Goal: Task Accomplishment & Management: Use online tool/utility

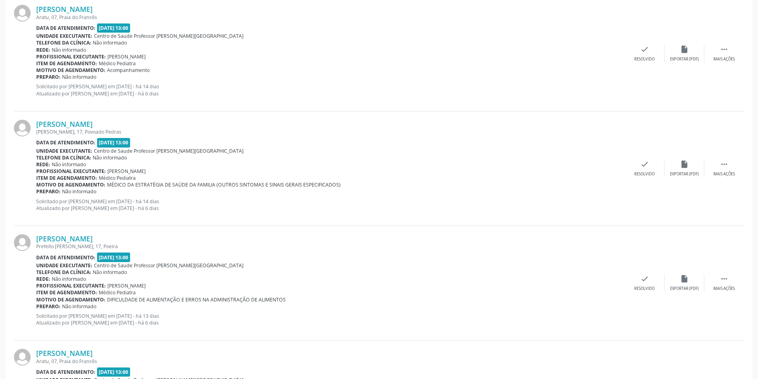
scroll to position [1625, 0]
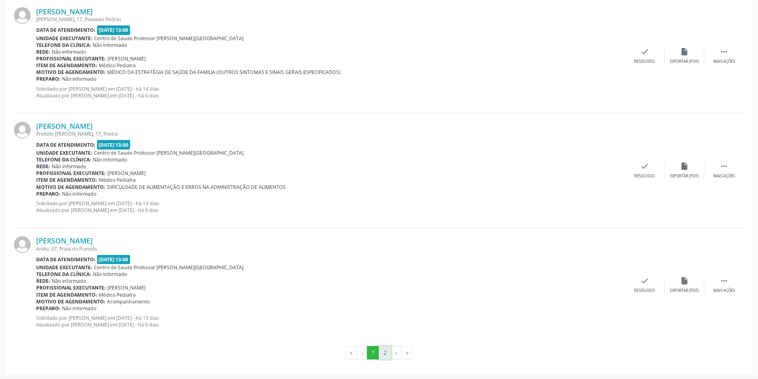
click at [383, 351] on button "2" at bounding box center [385, 353] width 12 height 14
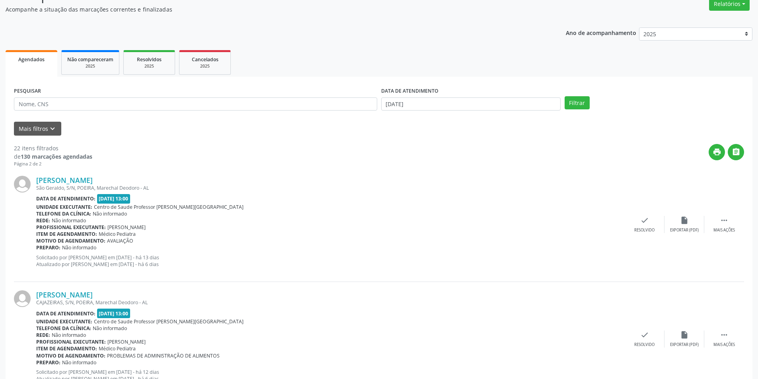
scroll to position [80, 0]
drag, startPoint x: 547, startPoint y: 18, endPoint x: 280, endPoint y: 37, distance: 268.1
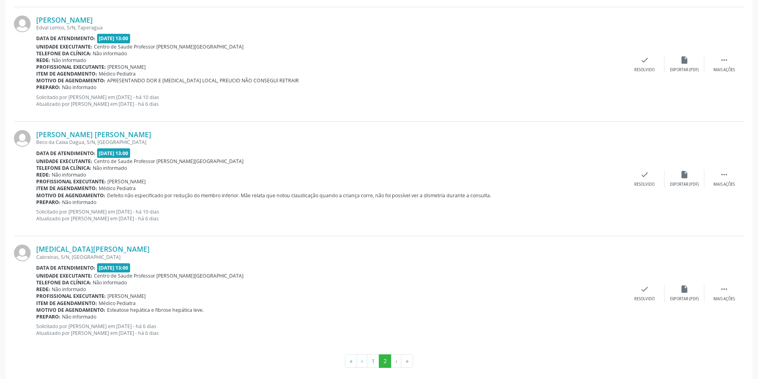
scroll to position [707, 0]
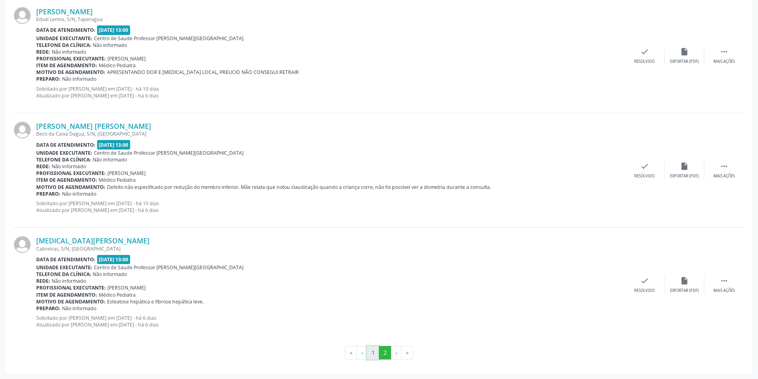
click at [371, 353] on button "1" at bounding box center [373, 353] width 12 height 14
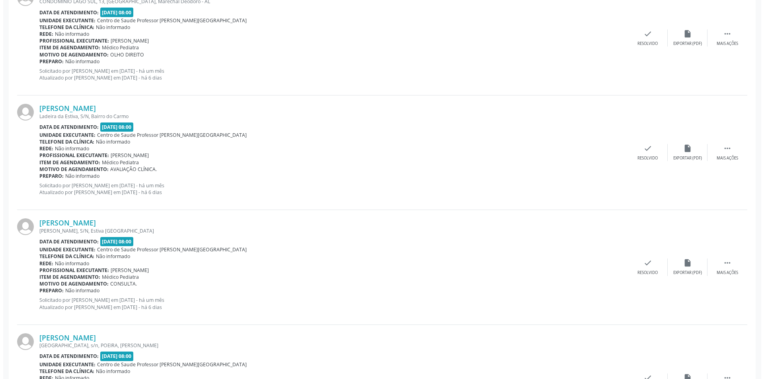
scroll to position [438, 0]
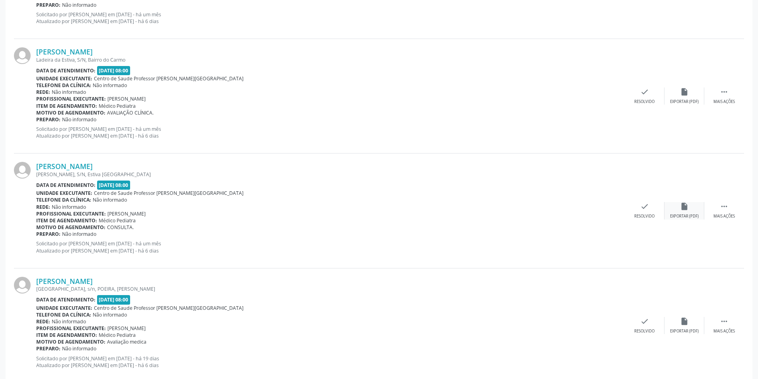
click at [684, 210] on icon "insert_drive_file" at bounding box center [684, 206] width 9 height 9
click at [636, 214] on div "Resolvido" at bounding box center [644, 217] width 20 height 6
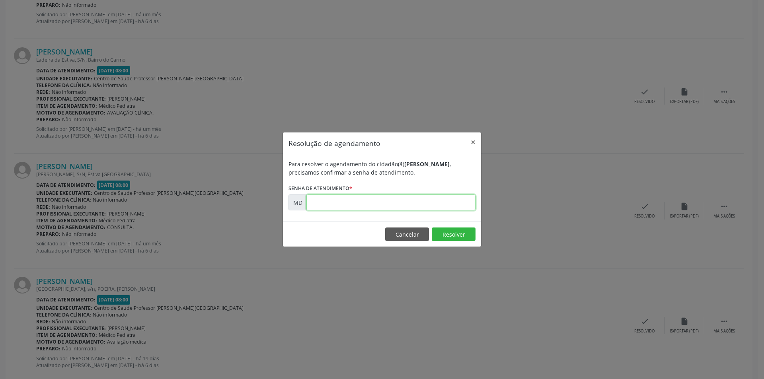
paste input "00002555"
type input "00002555"
click at [440, 232] on button "Resolver" at bounding box center [454, 235] width 44 height 14
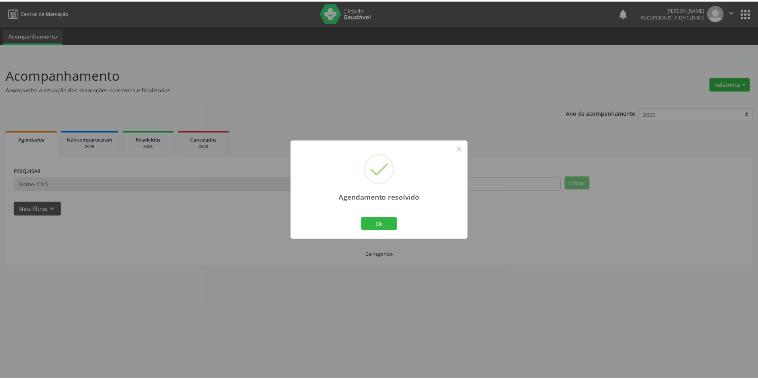
scroll to position [0, 0]
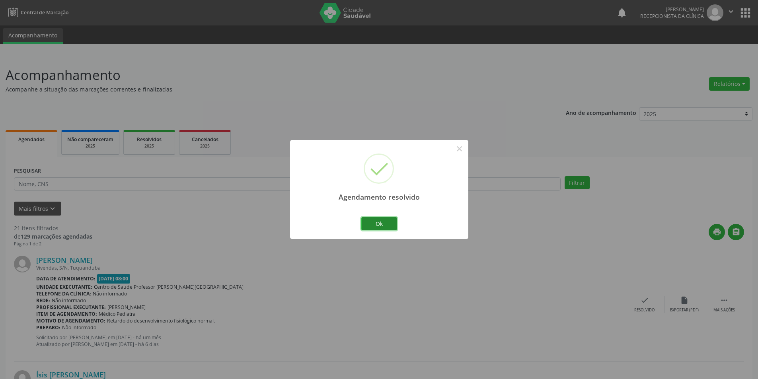
click at [390, 221] on button "Ok" at bounding box center [379, 224] width 36 height 14
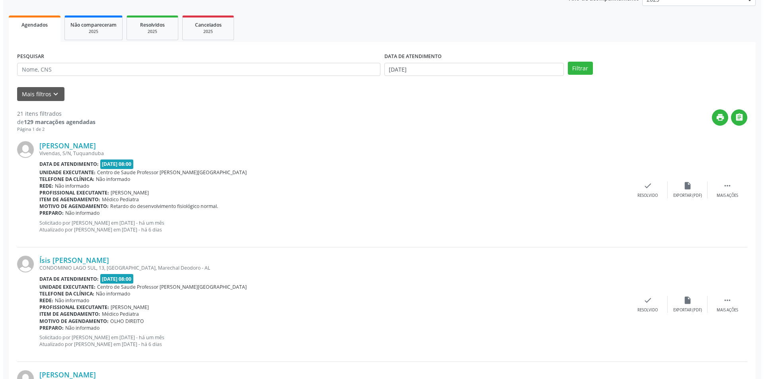
scroll to position [113, 0]
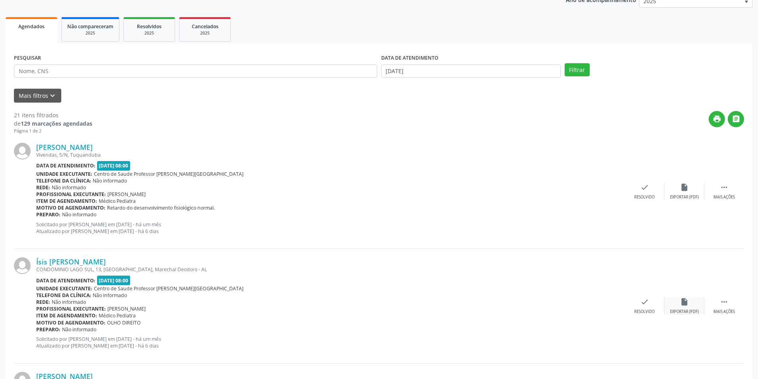
click at [684, 305] on icon "insert_drive_file" at bounding box center [684, 302] width 9 height 9
click at [649, 316] on div "Ísis [PERSON_NAME] CONDOMINIO [GEOGRAPHIC_DATA], 13, [GEOGRAPHIC_DATA], Marecha…" at bounding box center [379, 306] width 730 height 115
click at [646, 305] on icon "check" at bounding box center [644, 302] width 9 height 9
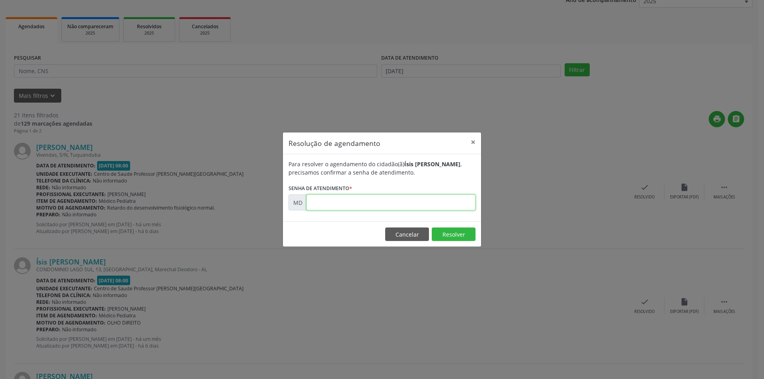
paste input "00002480"
type input "00002480"
click at [437, 230] on button "Resolver" at bounding box center [454, 235] width 44 height 14
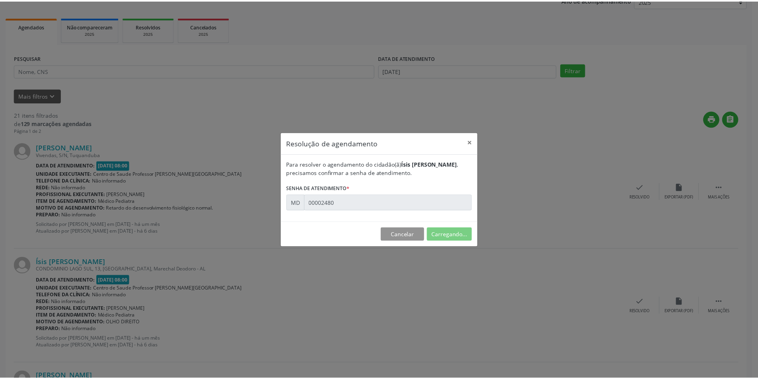
scroll to position [0, 0]
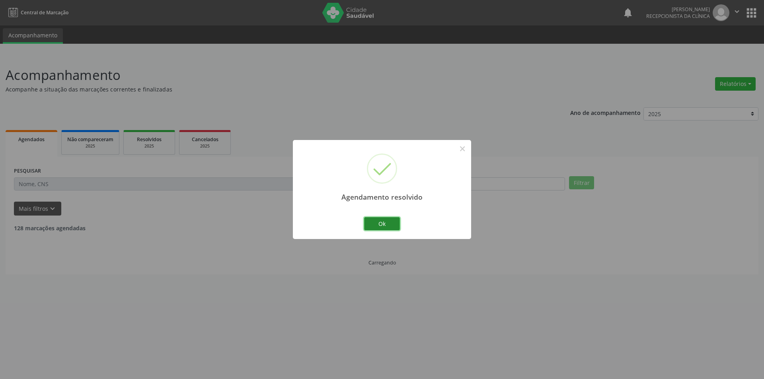
click at [388, 227] on button "Ok" at bounding box center [382, 224] width 36 height 14
